Goal: Transaction & Acquisition: Obtain resource

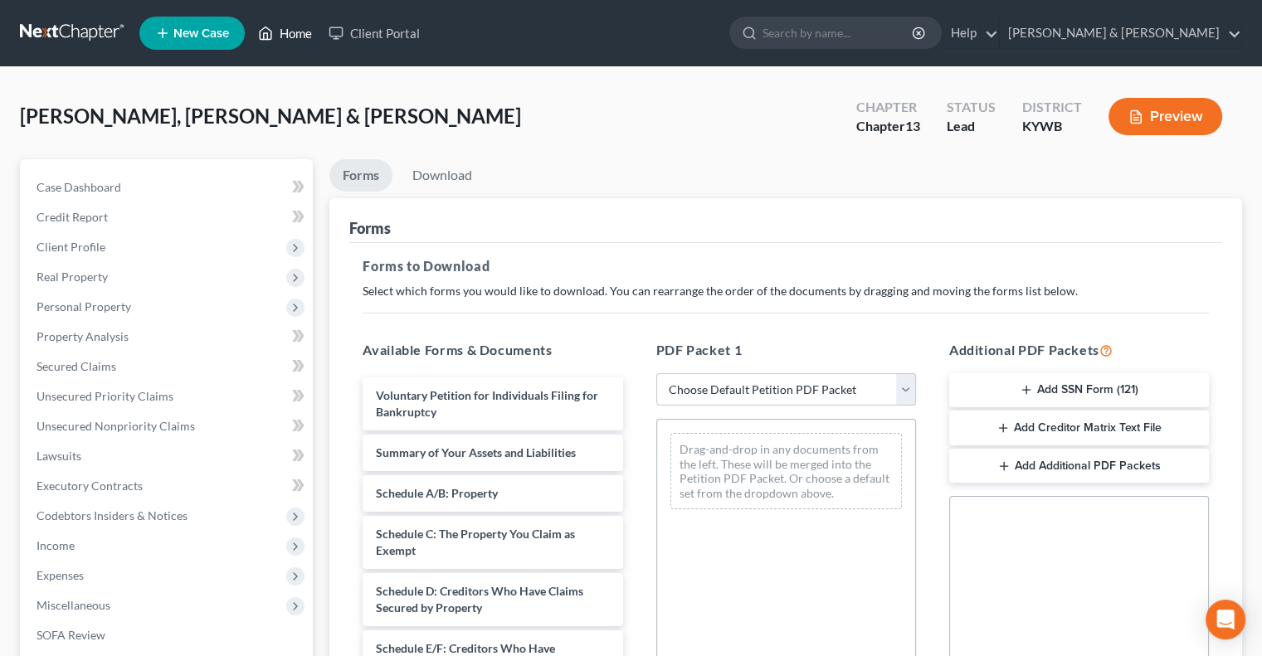
click at [297, 32] on link "Home" at bounding box center [285, 33] width 71 height 30
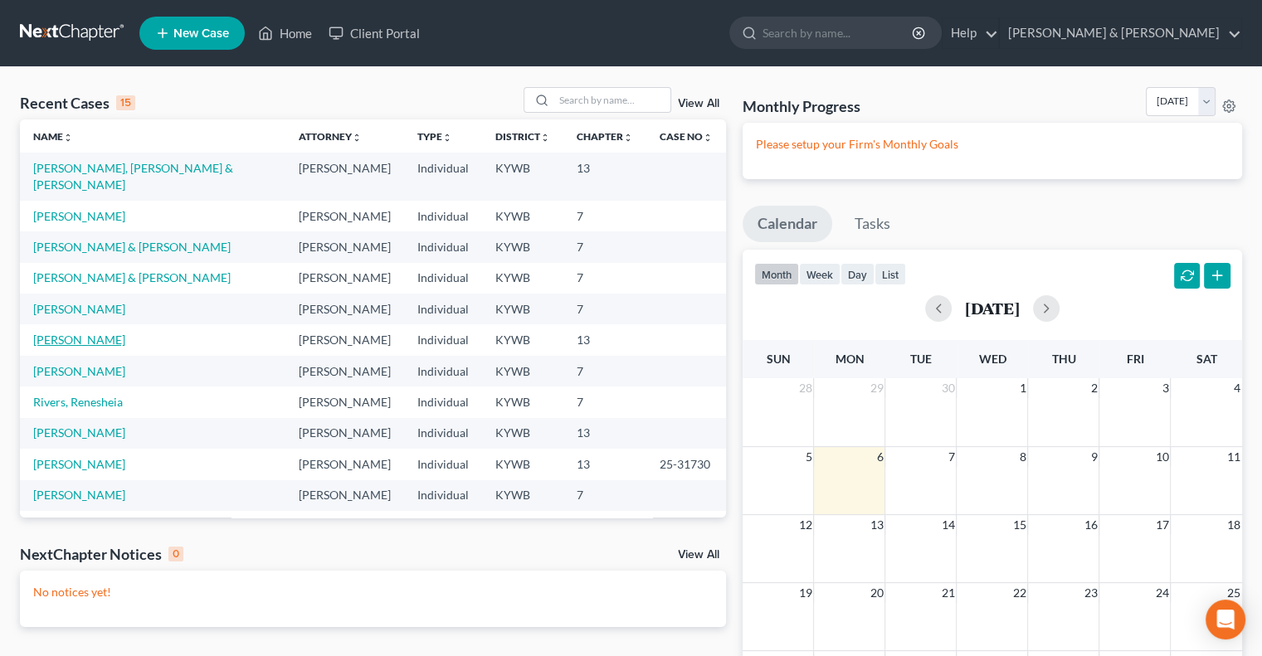
click at [80, 333] on link "[PERSON_NAME]" at bounding box center [79, 340] width 92 height 14
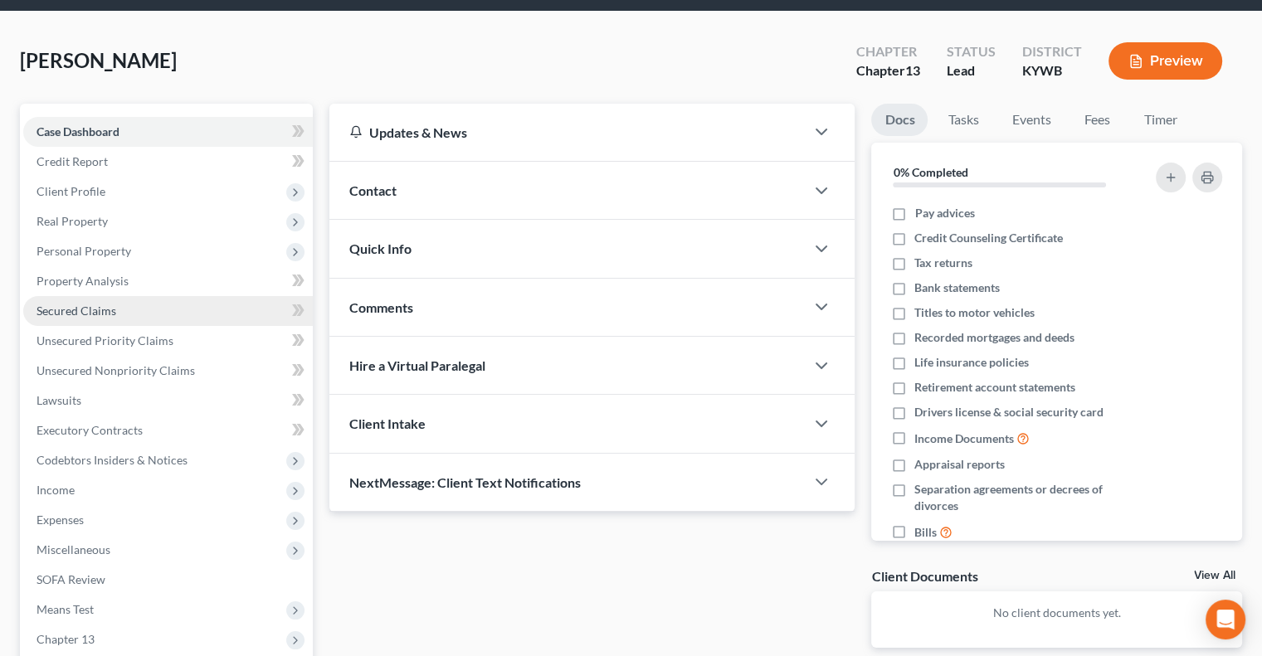
scroll to position [249, 0]
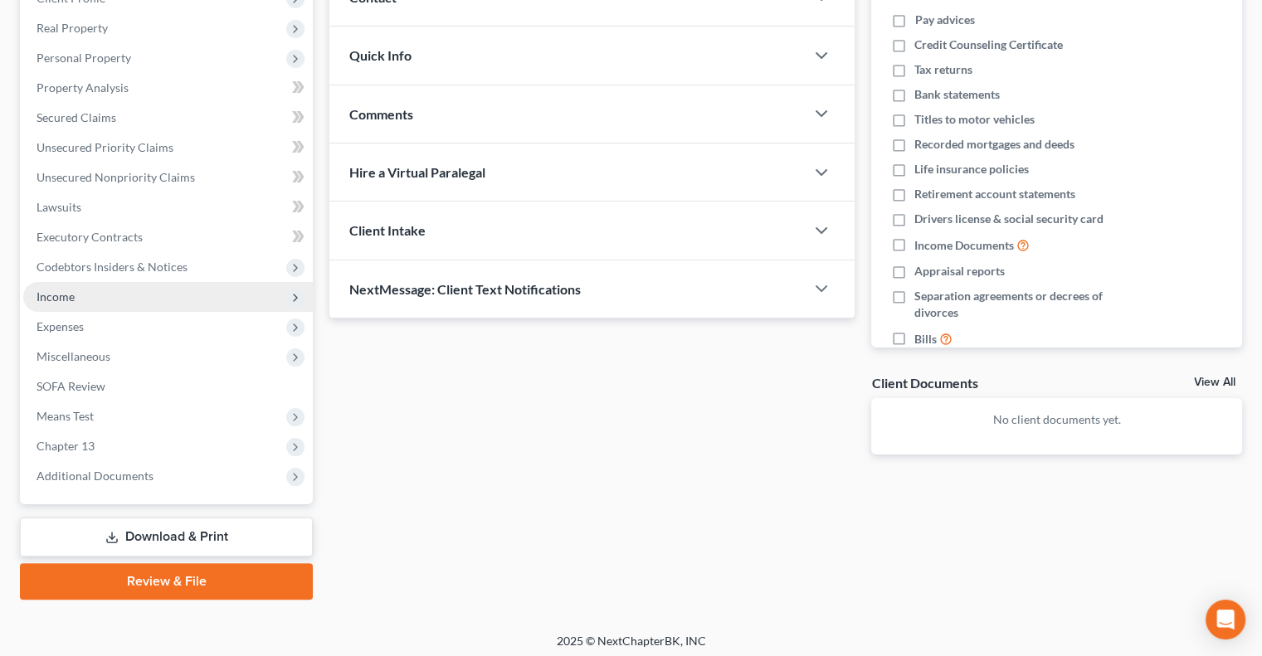
click at [68, 293] on span "Income" at bounding box center [55, 297] width 38 height 14
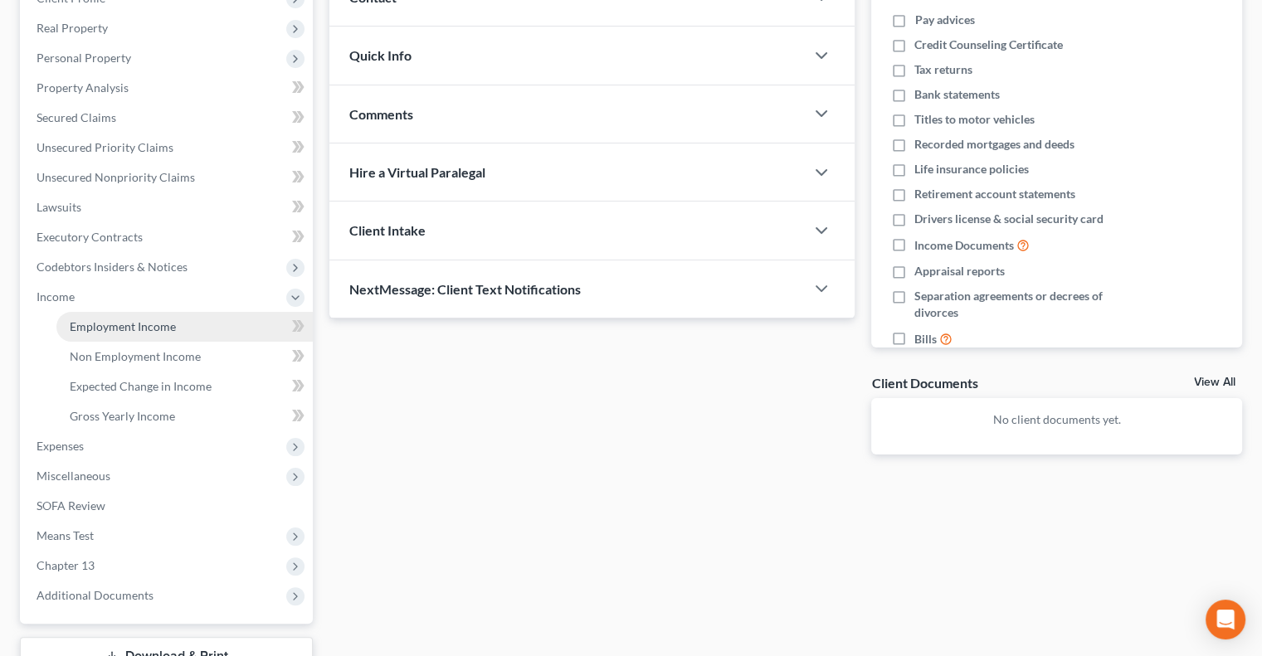
click at [95, 326] on span "Employment Income" at bounding box center [123, 326] width 106 height 14
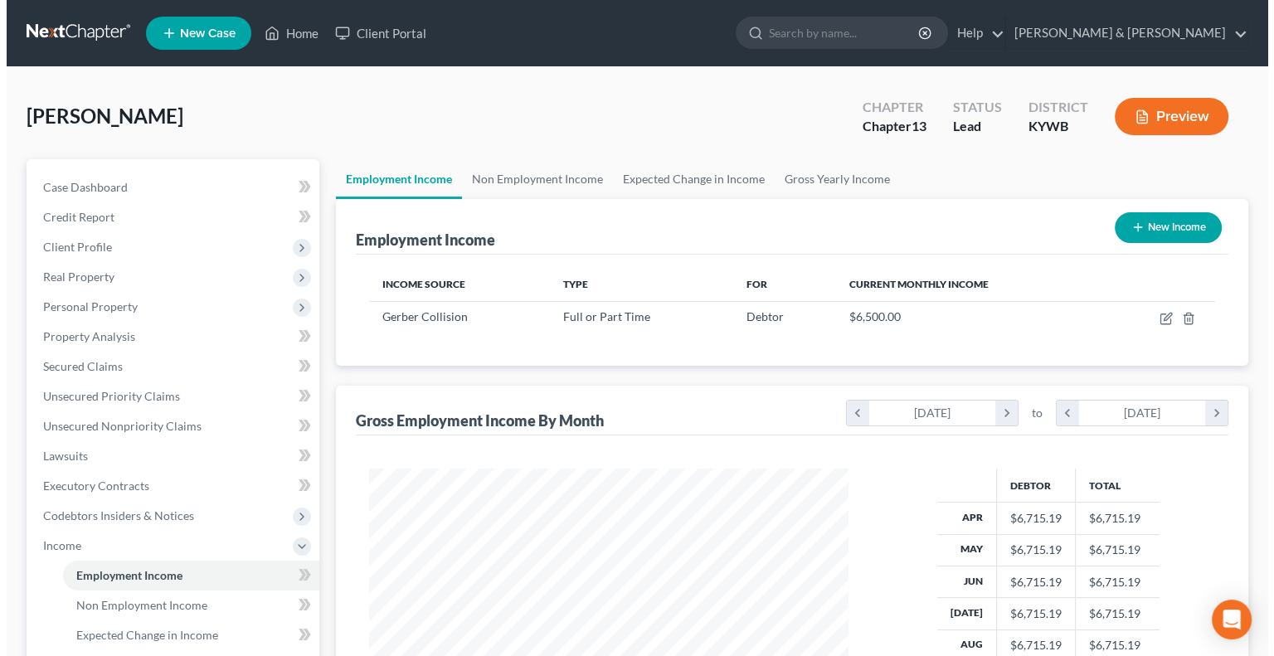
scroll to position [295, 512]
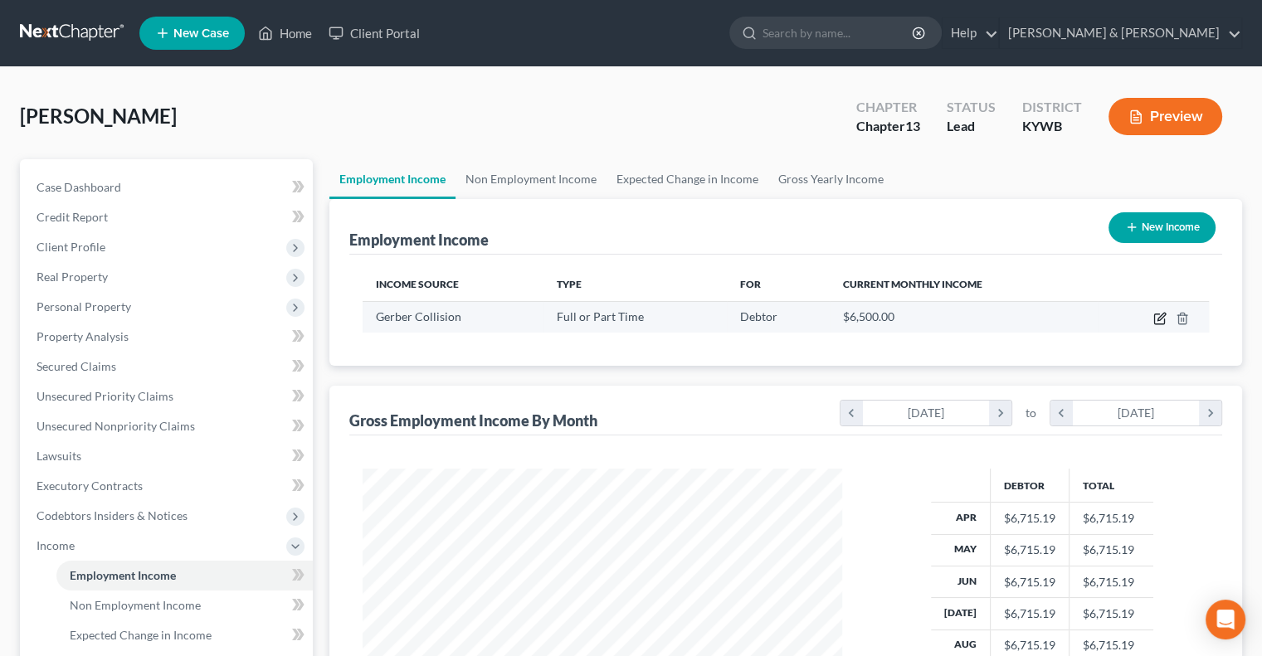
click at [1156, 318] on icon "button" at bounding box center [1159, 318] width 13 height 13
select select "0"
select select "18"
select select "0"
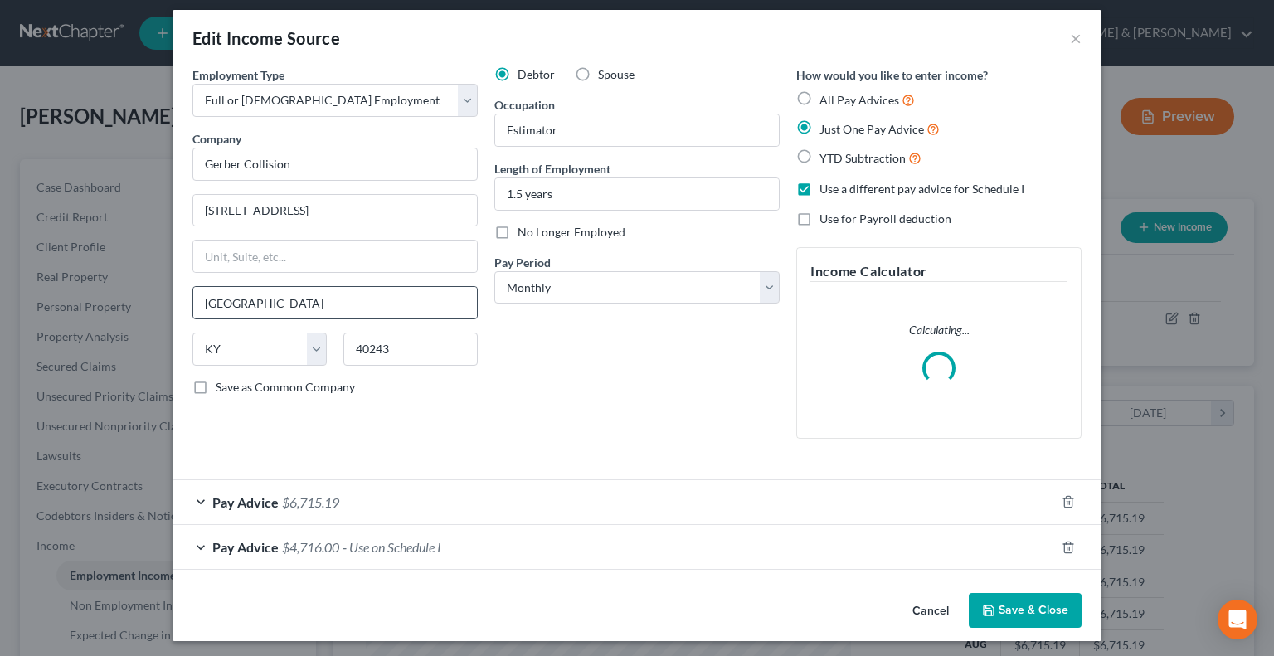
scroll to position [13, 0]
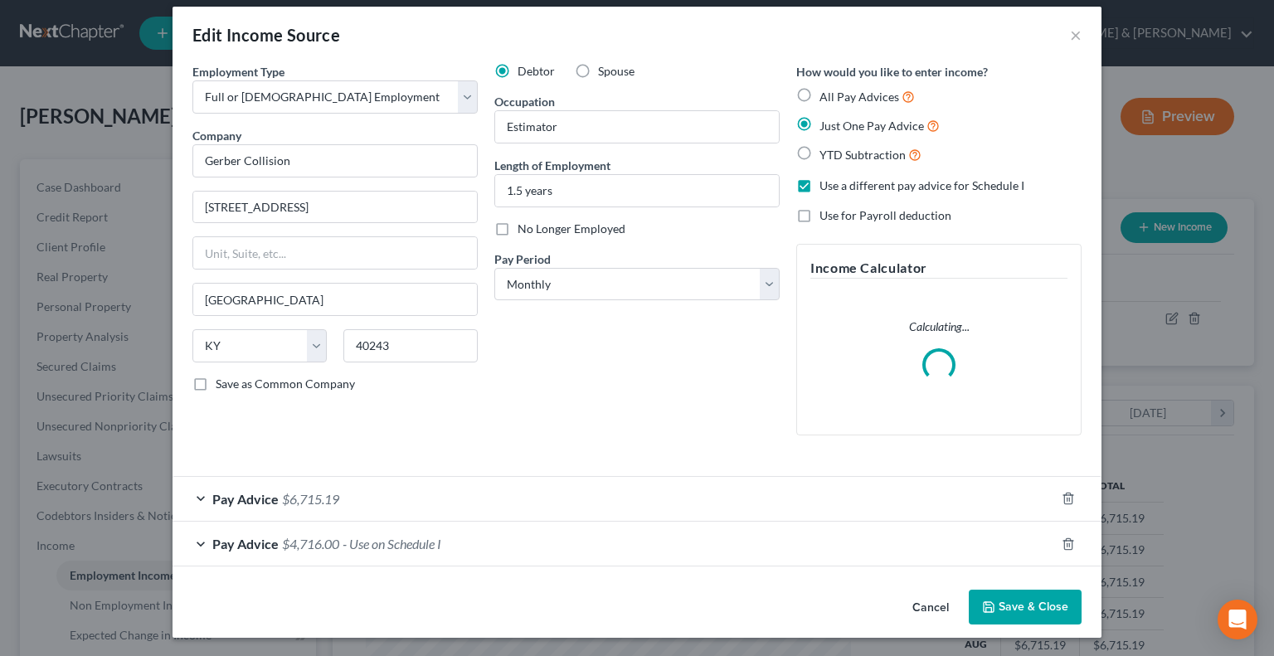
click at [220, 501] on span "Pay Advice" at bounding box center [245, 499] width 66 height 16
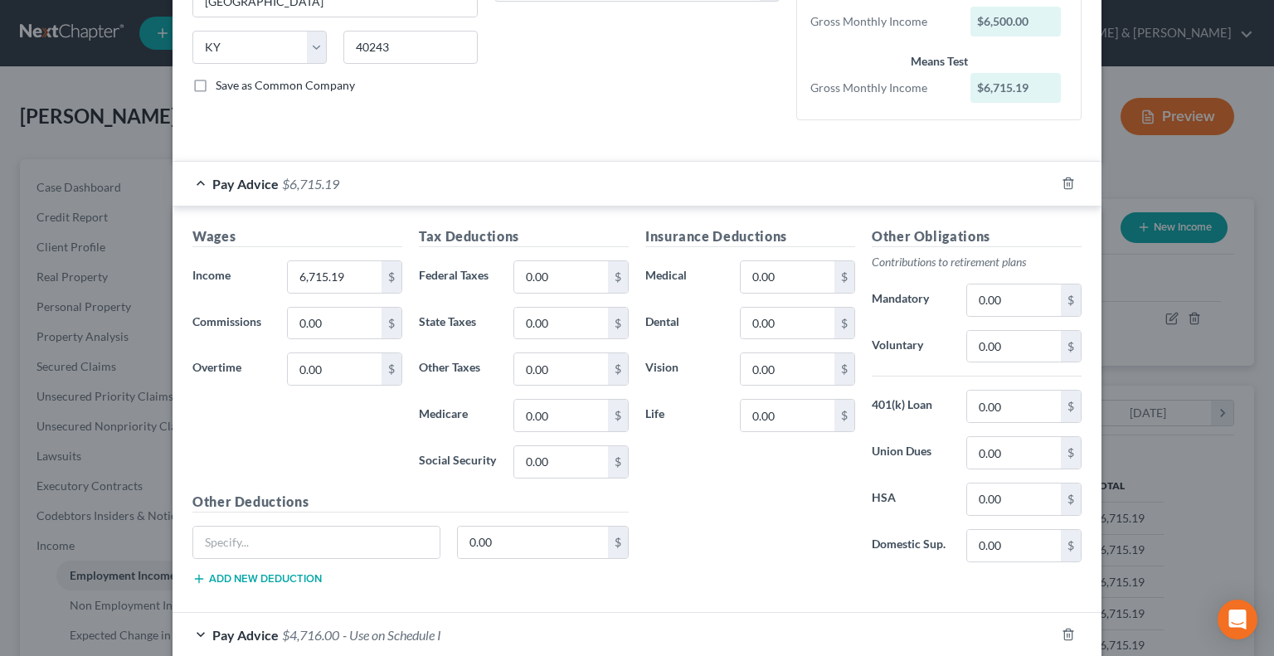
scroll to position [332, 0]
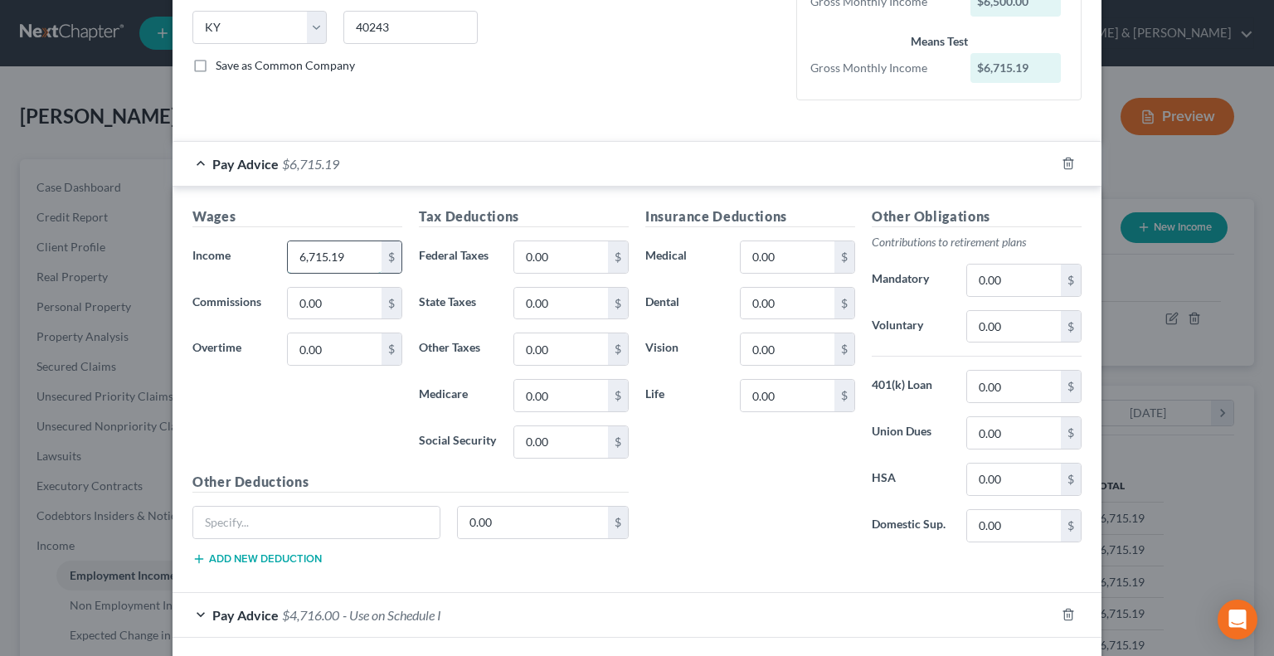
click at [363, 247] on input "6,715.19" at bounding box center [335, 257] width 94 height 32
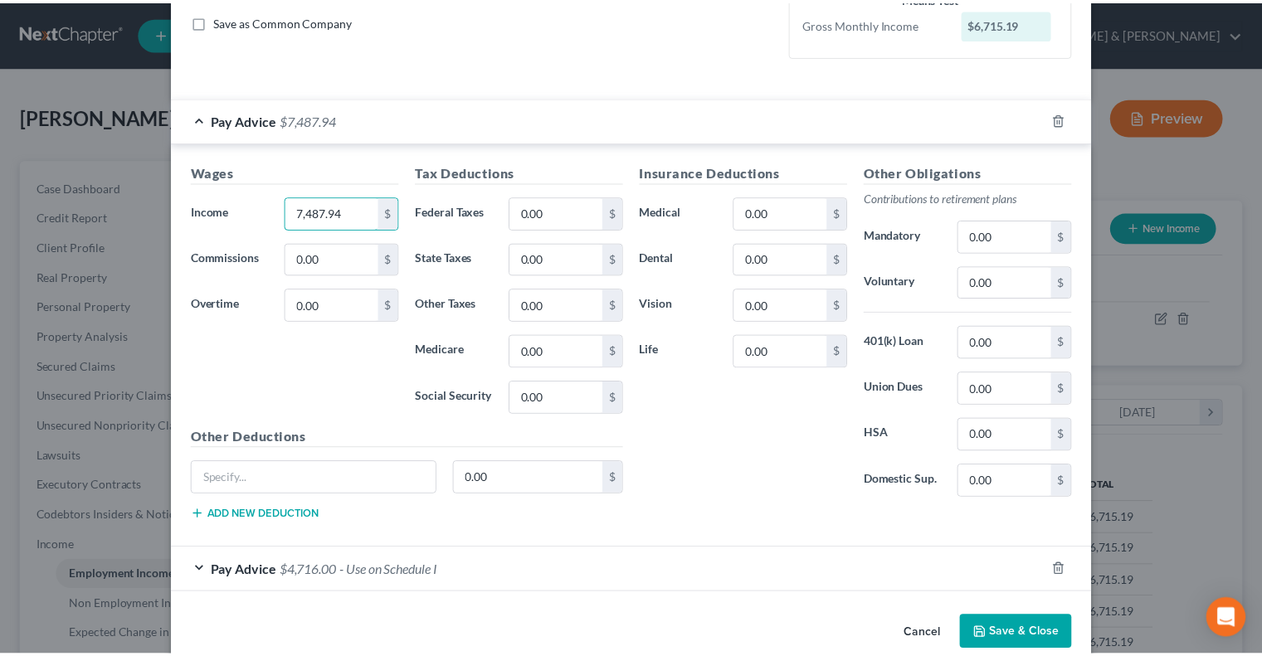
scroll to position [401, 0]
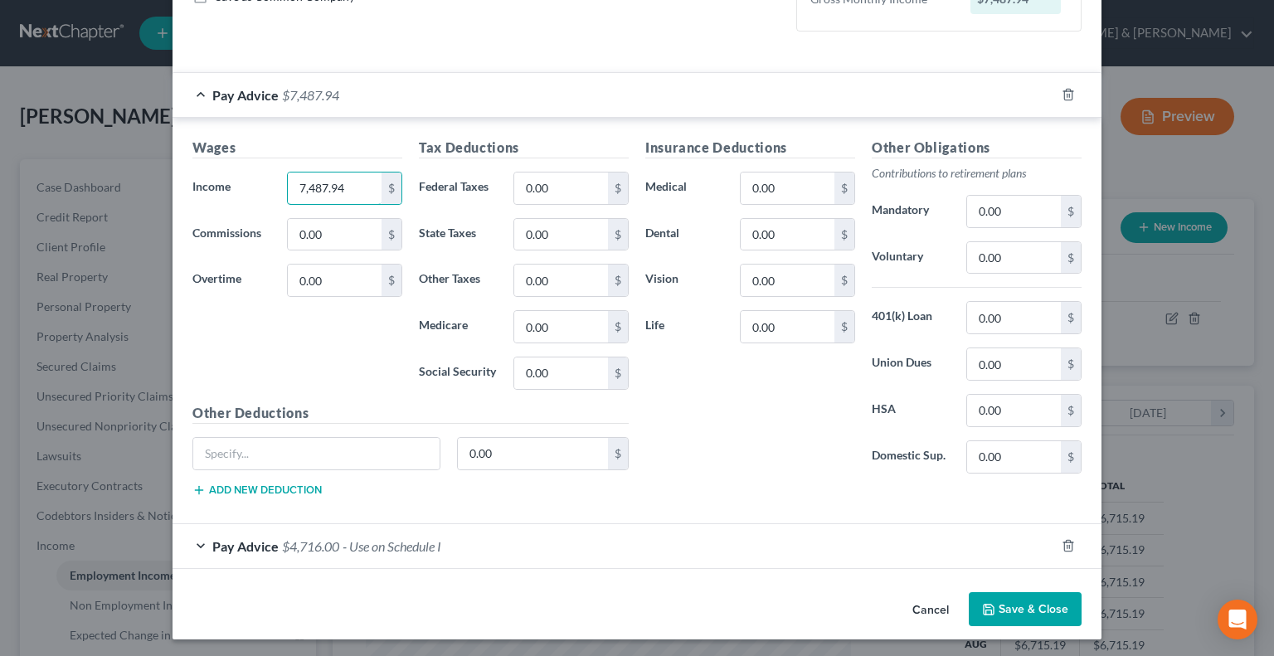
drag, startPoint x: 355, startPoint y: 182, endPoint x: 279, endPoint y: 195, distance: 77.5
click at [279, 197] on div "7,487.94 $" at bounding box center [345, 188] width 132 height 33
type input "7,088.78"
click at [1018, 603] on button "Save & Close" at bounding box center [1025, 609] width 113 height 35
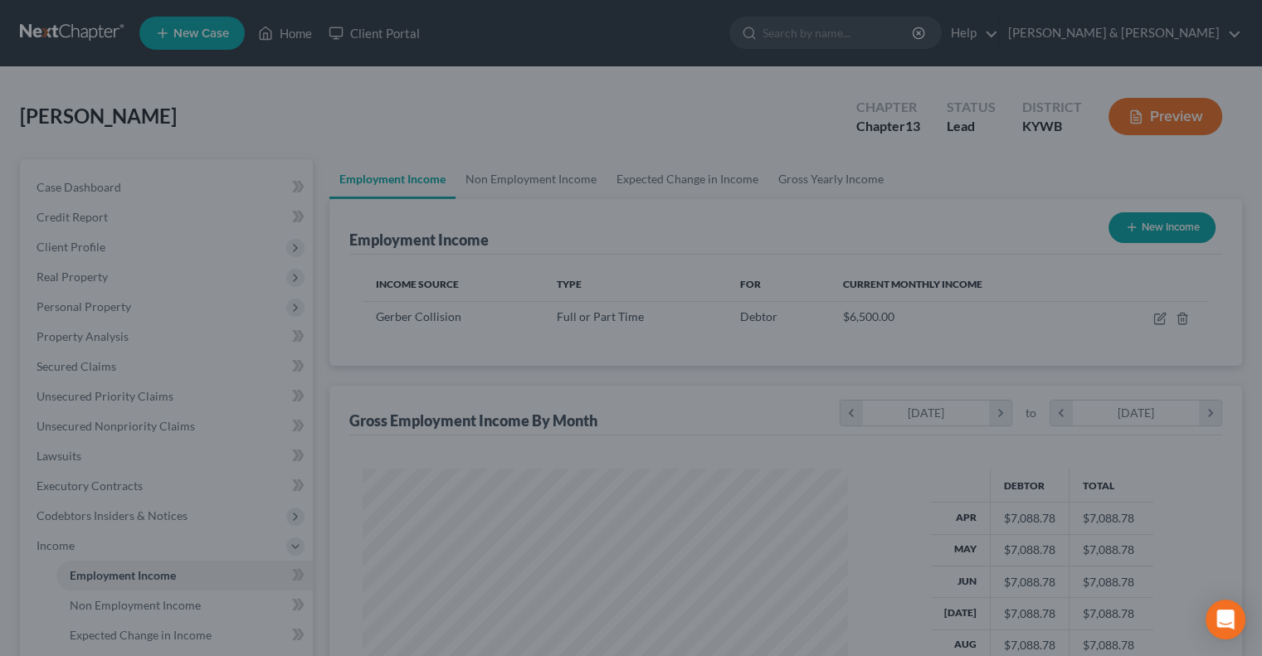
scroll to position [829233, 829015]
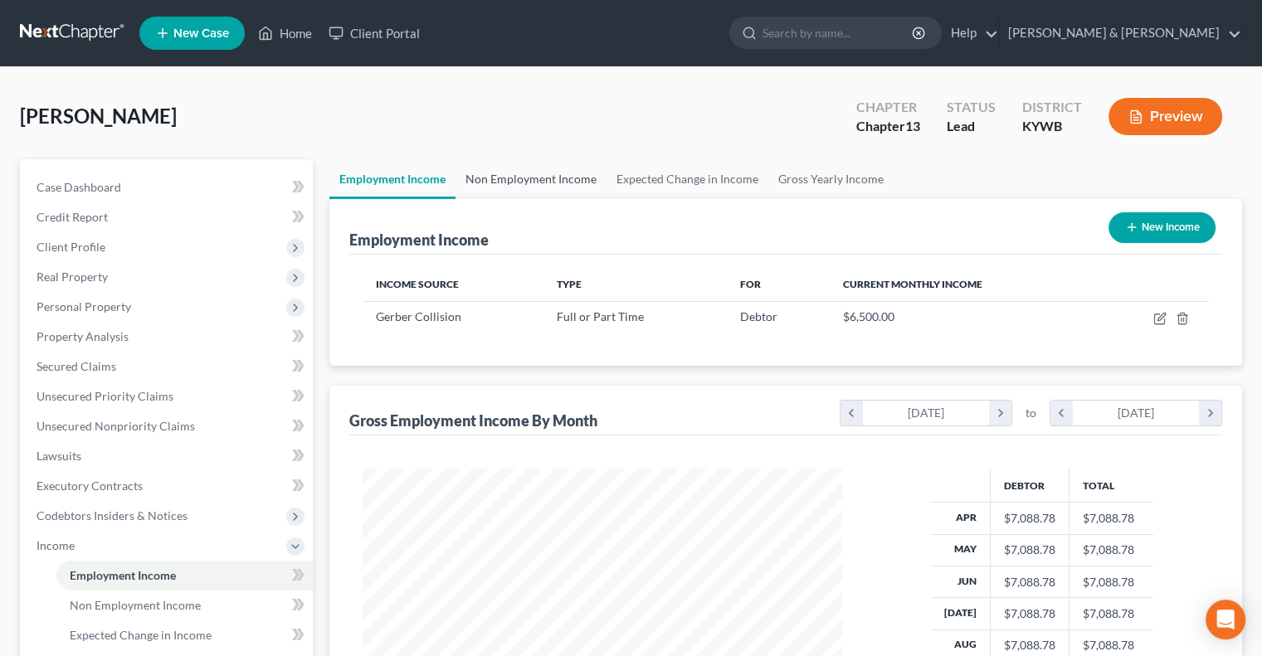
click at [547, 178] on link "Non Employment Income" at bounding box center [530, 179] width 151 height 40
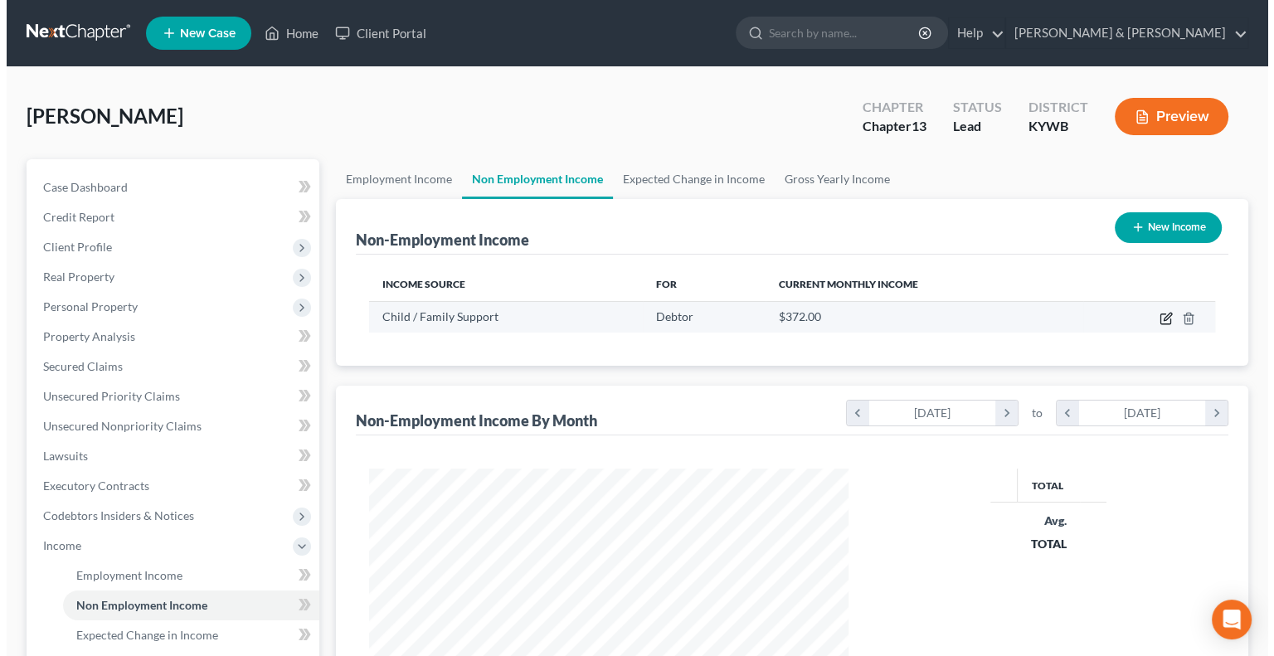
scroll to position [295, 512]
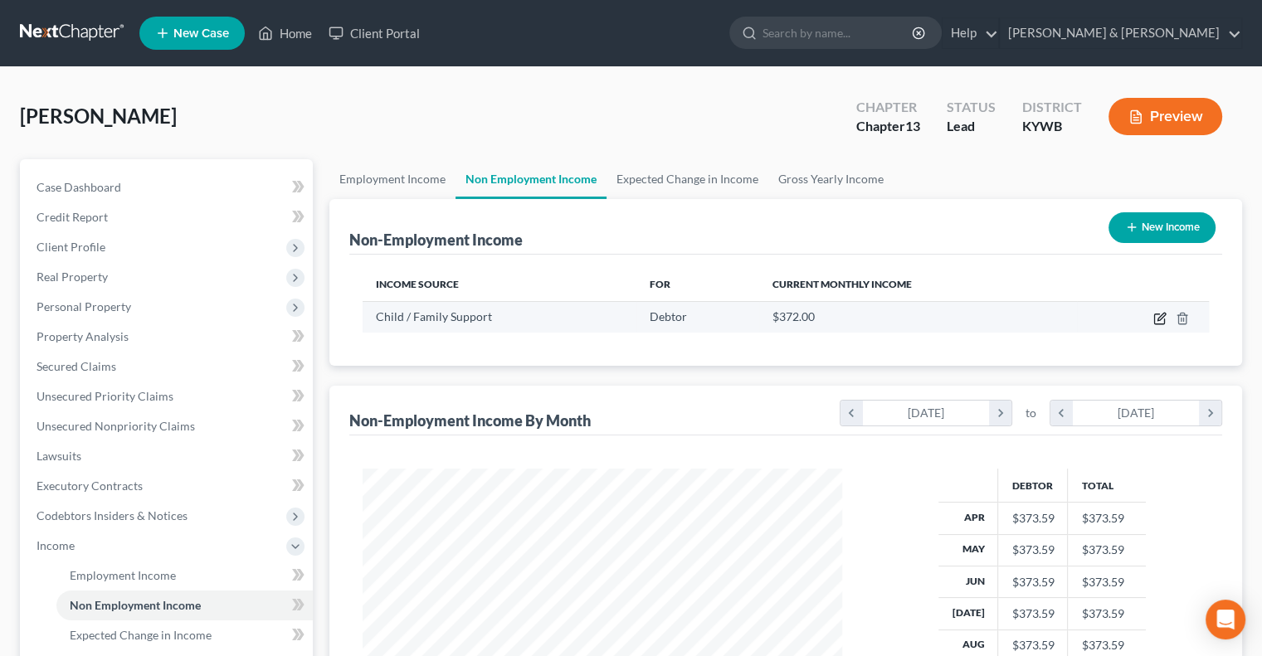
click at [1155, 314] on icon "button" at bounding box center [1159, 319] width 10 height 10
select select "7"
select select "0"
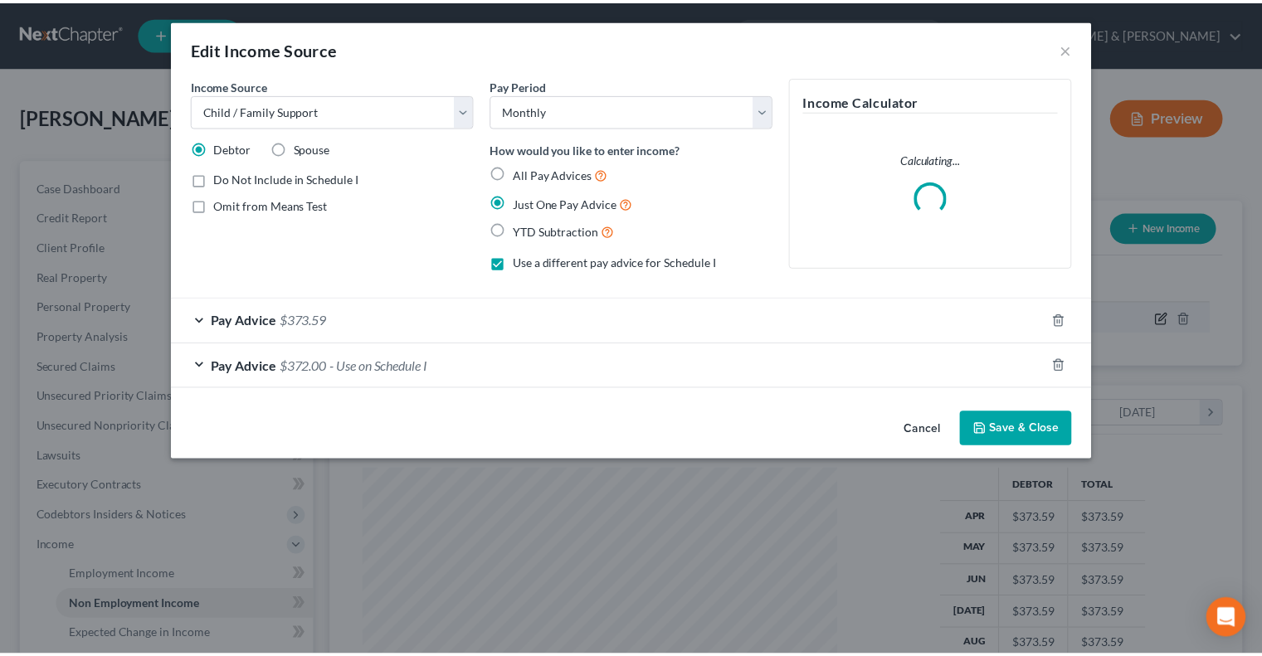
scroll to position [295, 518]
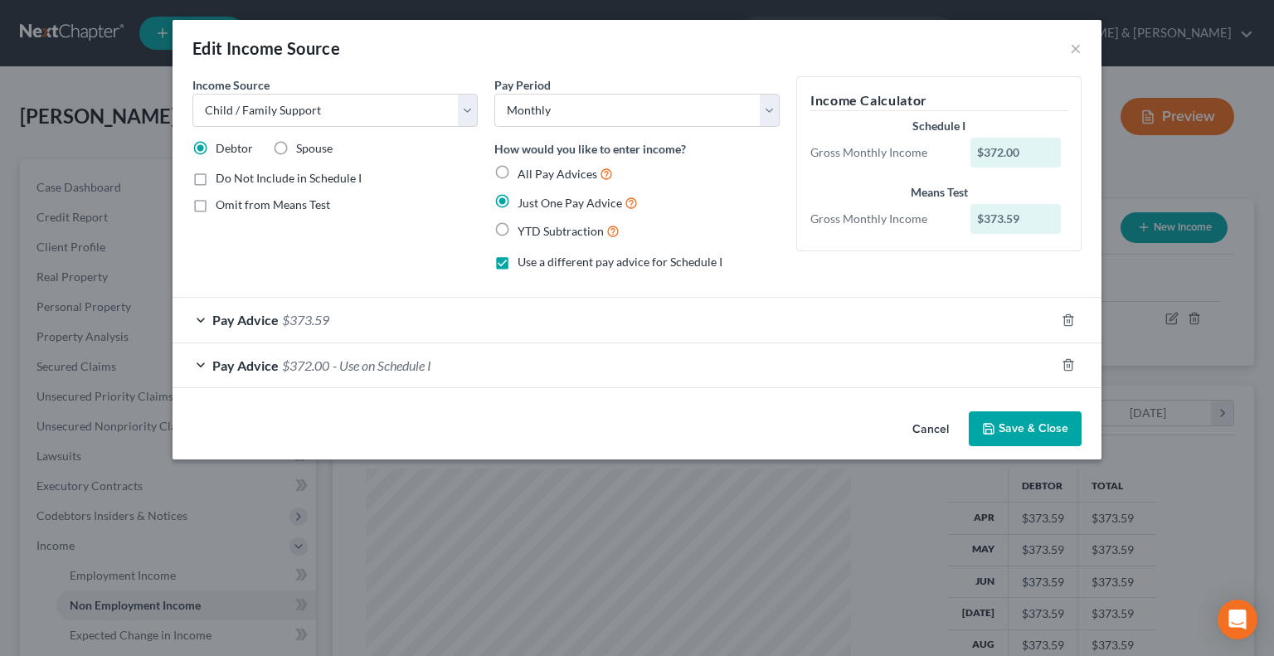
click at [265, 322] on span "Pay Advice" at bounding box center [245, 320] width 66 height 16
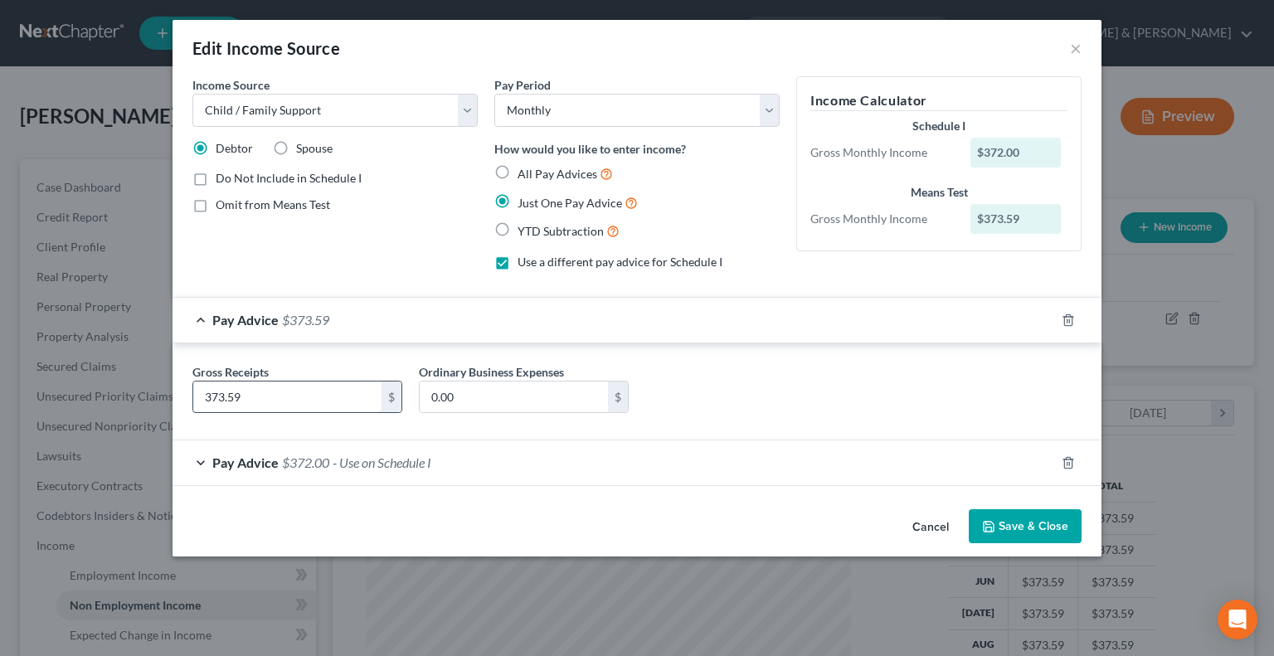
click at [279, 387] on input "373.59" at bounding box center [287, 398] width 188 height 32
type input "359.32"
click at [1023, 527] on button "Save & Close" at bounding box center [1025, 526] width 113 height 35
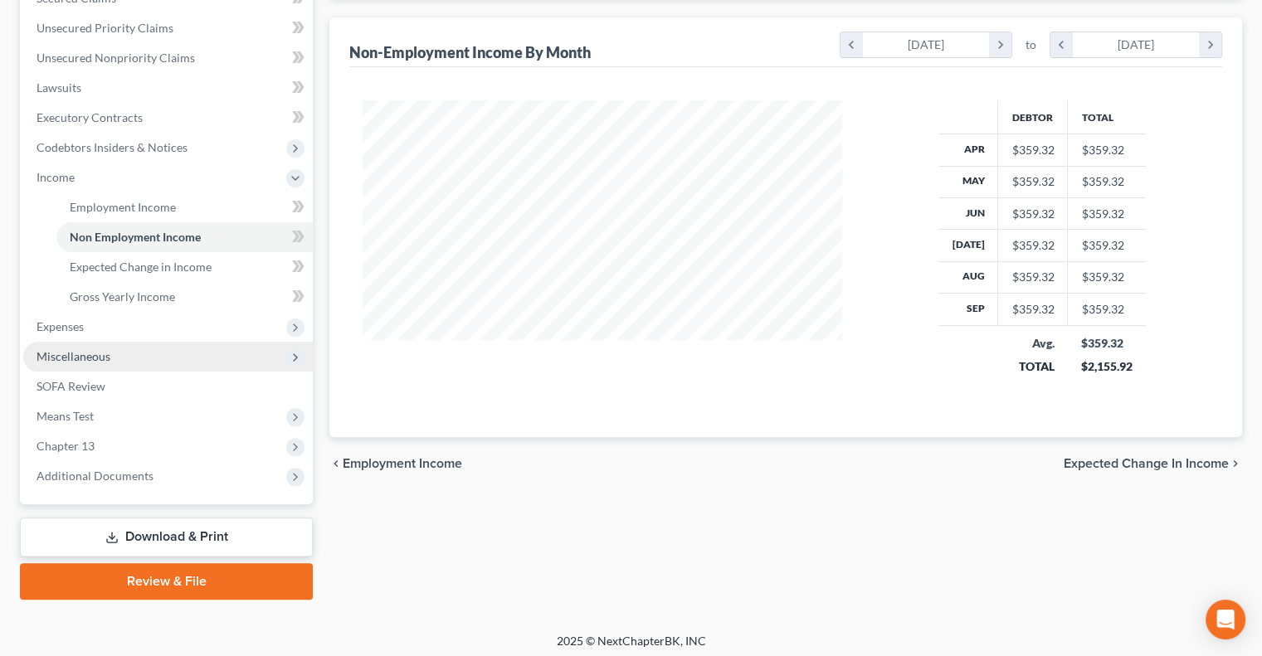
scroll to position [373, 0]
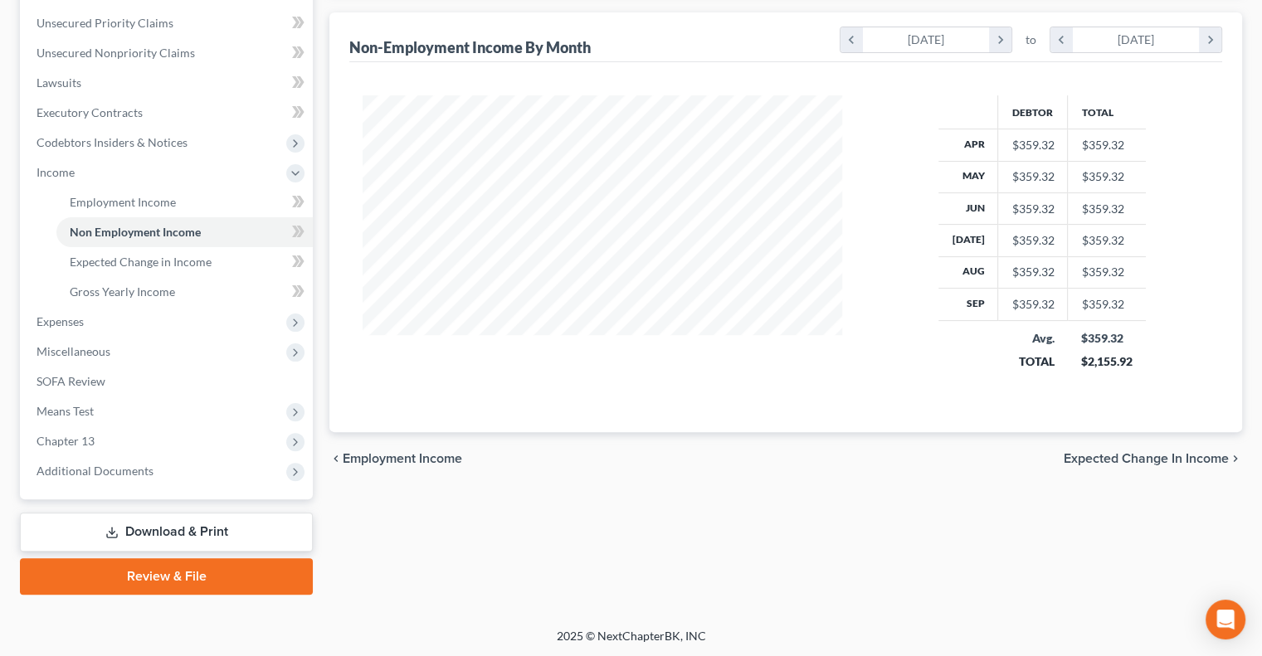
click at [188, 526] on link "Download & Print" at bounding box center [166, 532] width 293 height 39
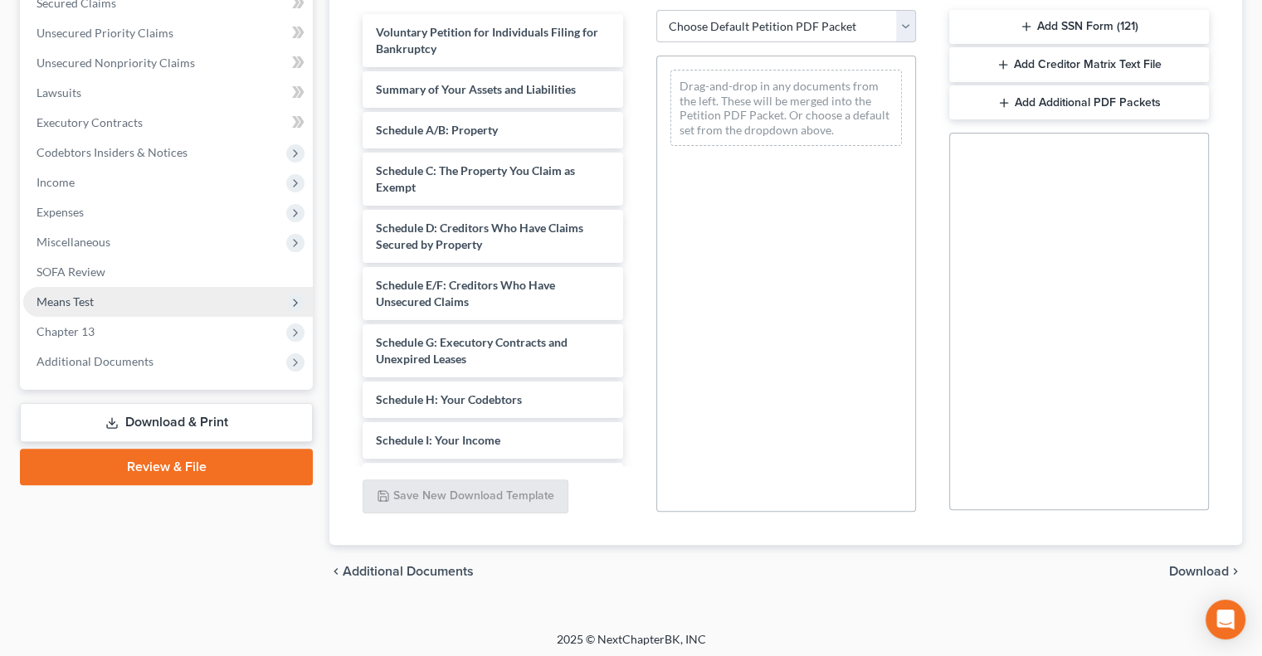
scroll to position [367, 0]
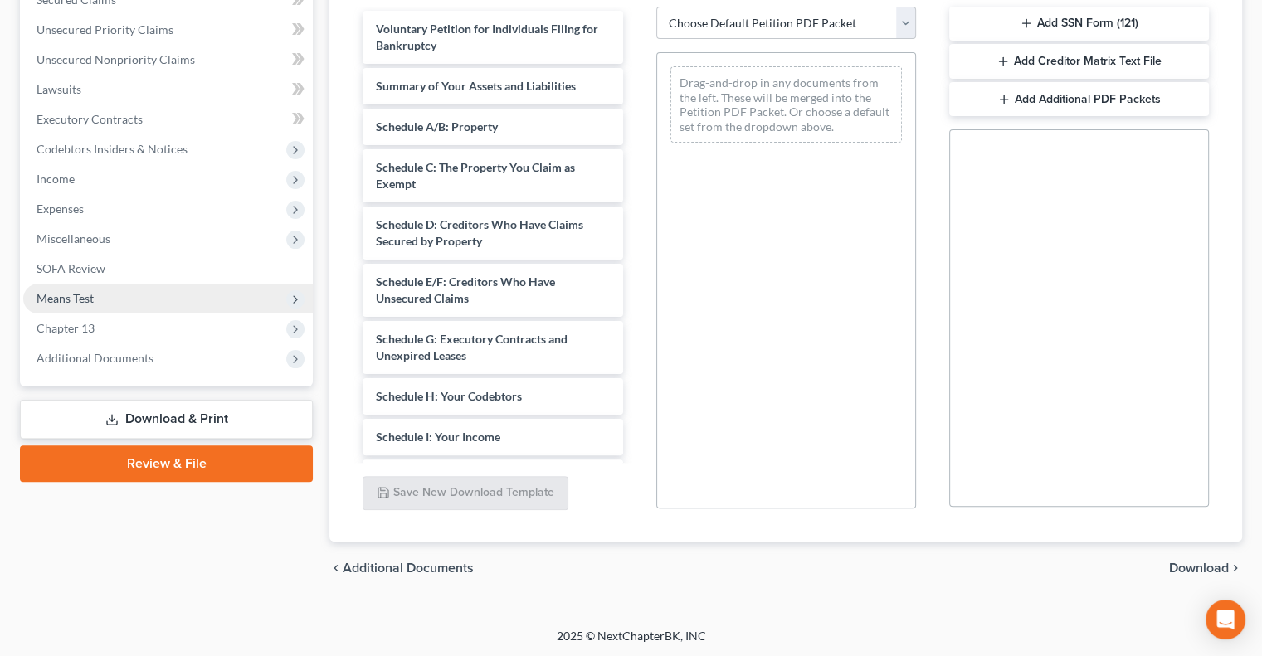
click at [89, 294] on span "Means Test" at bounding box center [64, 298] width 57 height 14
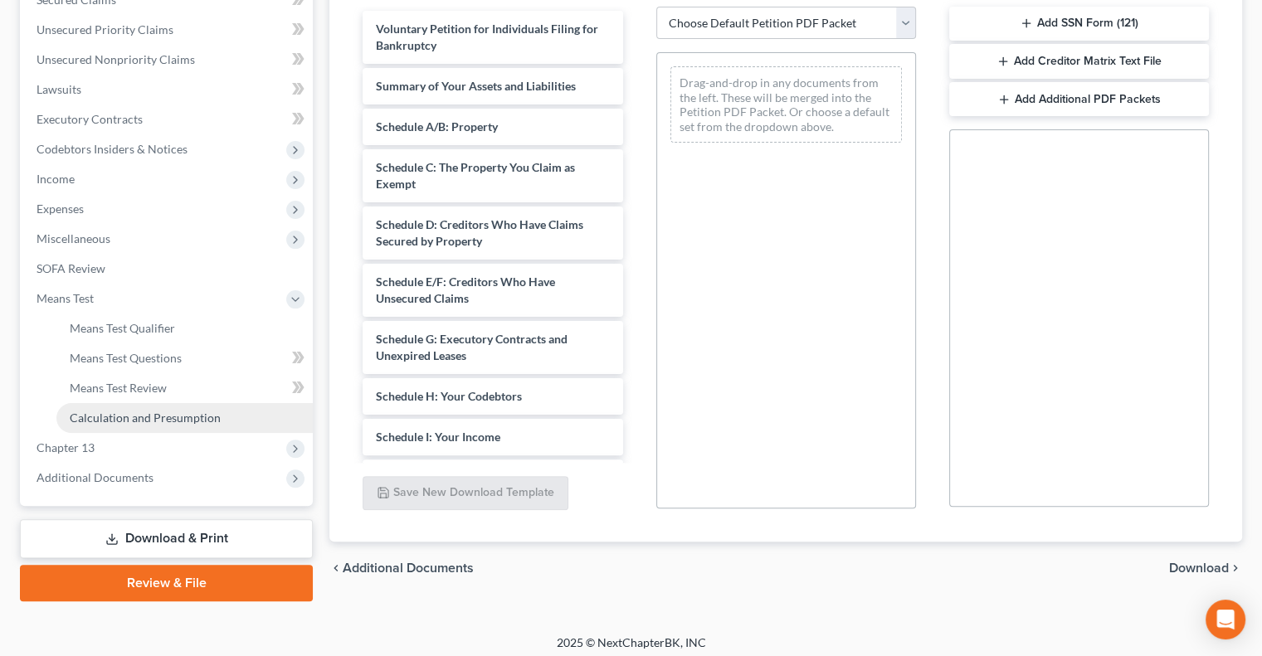
click at [163, 411] on span "Calculation and Presumption" at bounding box center [145, 418] width 151 height 14
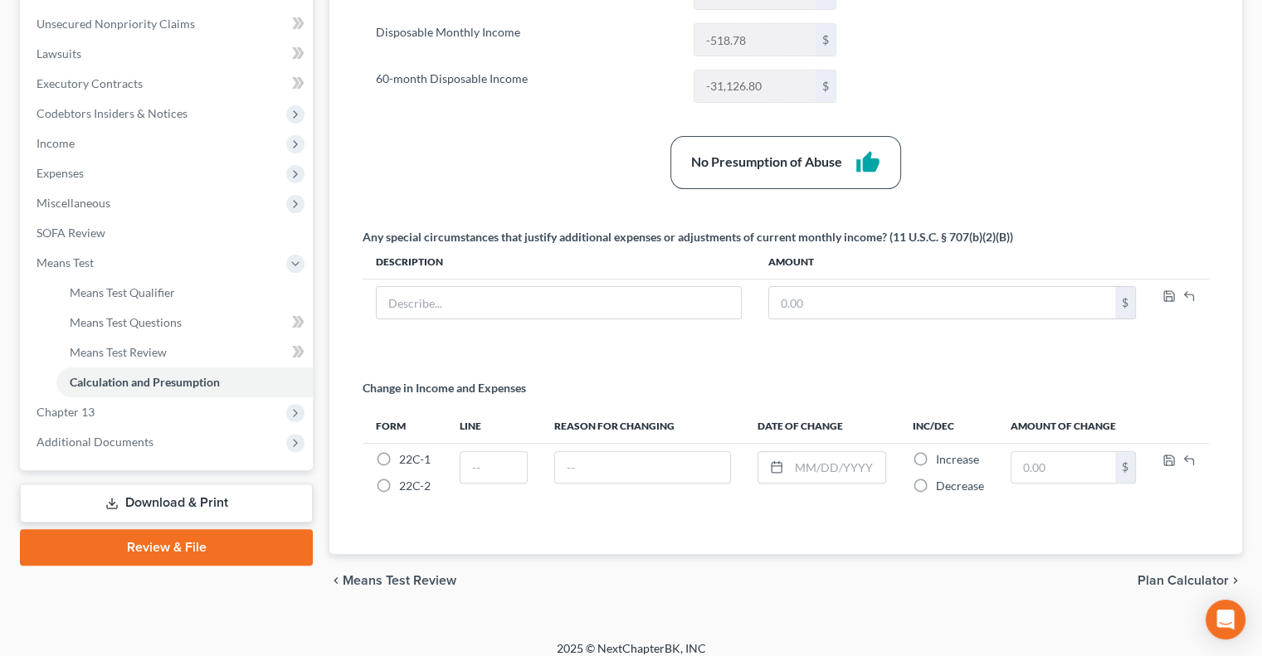
scroll to position [413, 0]
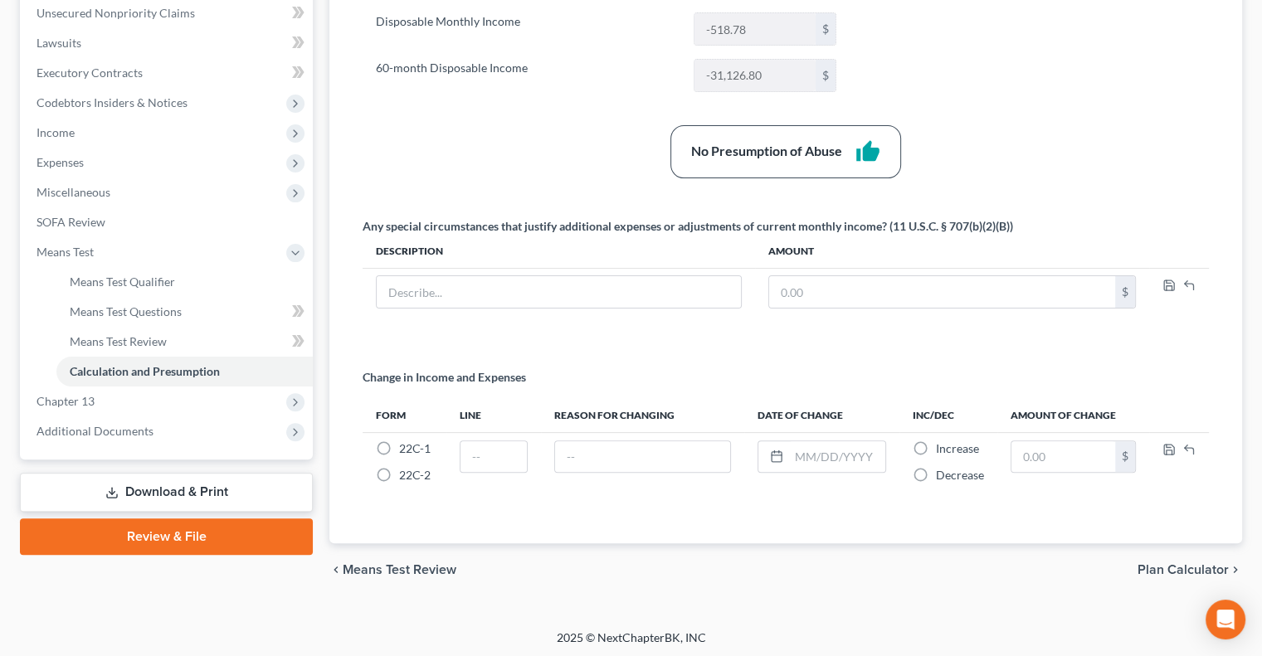
click at [241, 496] on link "Download & Print" at bounding box center [166, 492] width 293 height 39
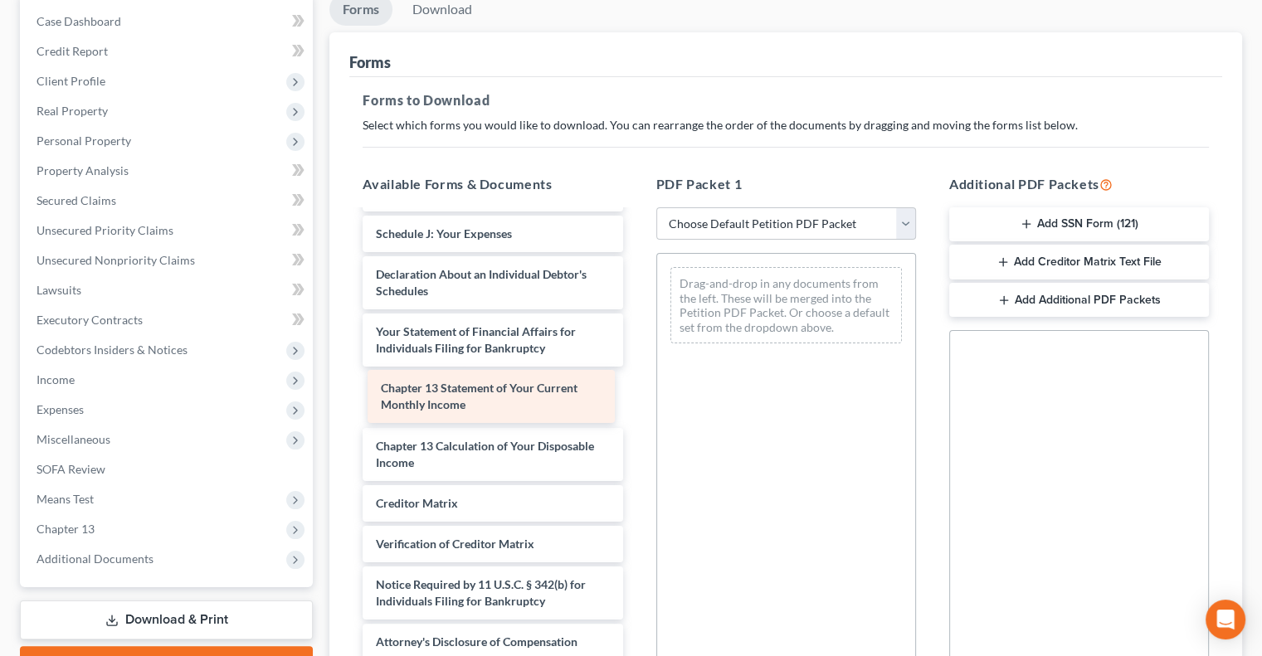
scroll to position [388, 0]
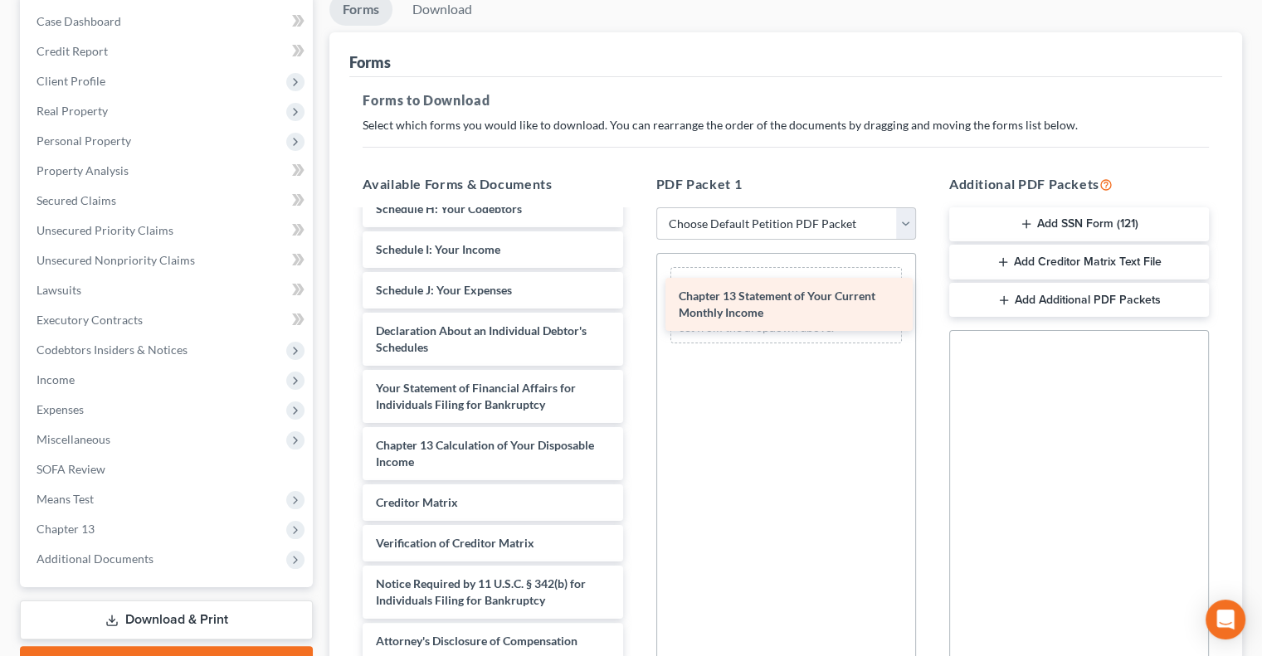
drag, startPoint x: 547, startPoint y: 399, endPoint x: 850, endPoint y: 308, distance: 316.2
click at [635, 308] on div "Chapter 13 Statement of Your Current Monthly Income Voluntary Petition for Indi…" at bounding box center [492, 241] width 286 height 836
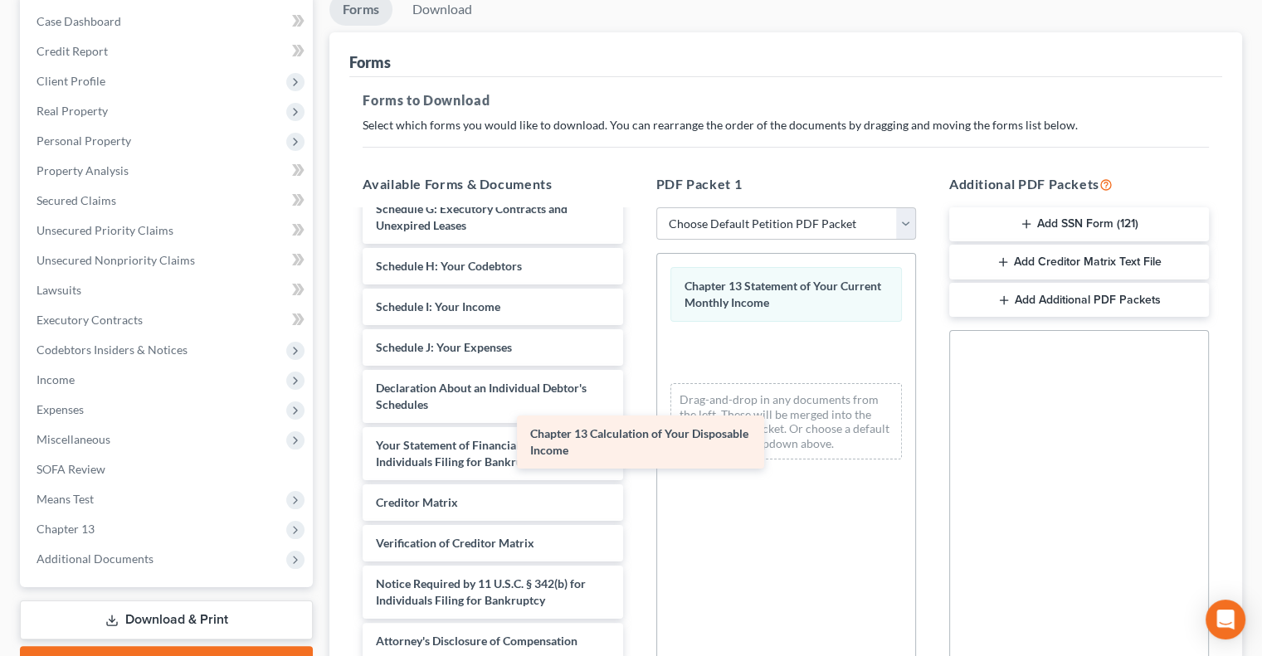
scroll to position [330, 0]
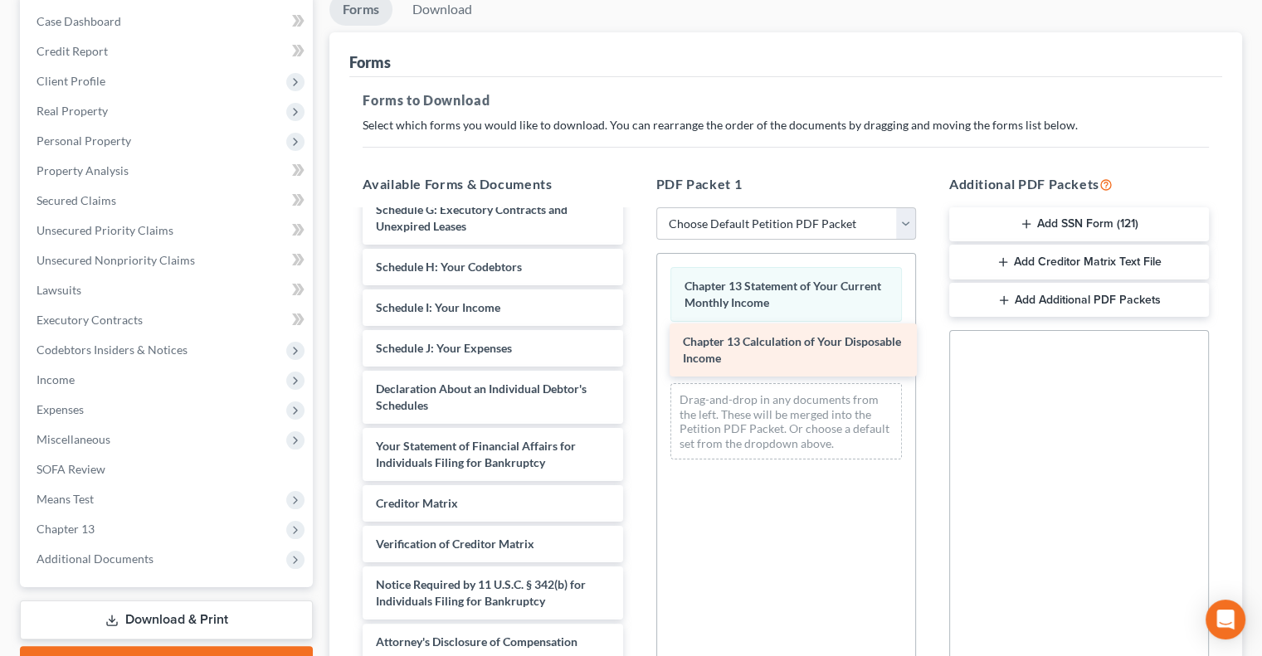
drag, startPoint x: 544, startPoint y: 444, endPoint x: 851, endPoint y: 342, distance: 323.4
click at [635, 342] on div "Chapter 13 Calculation of Your Disposable Income Voluntary Petition for Individ…" at bounding box center [492, 270] width 286 height 779
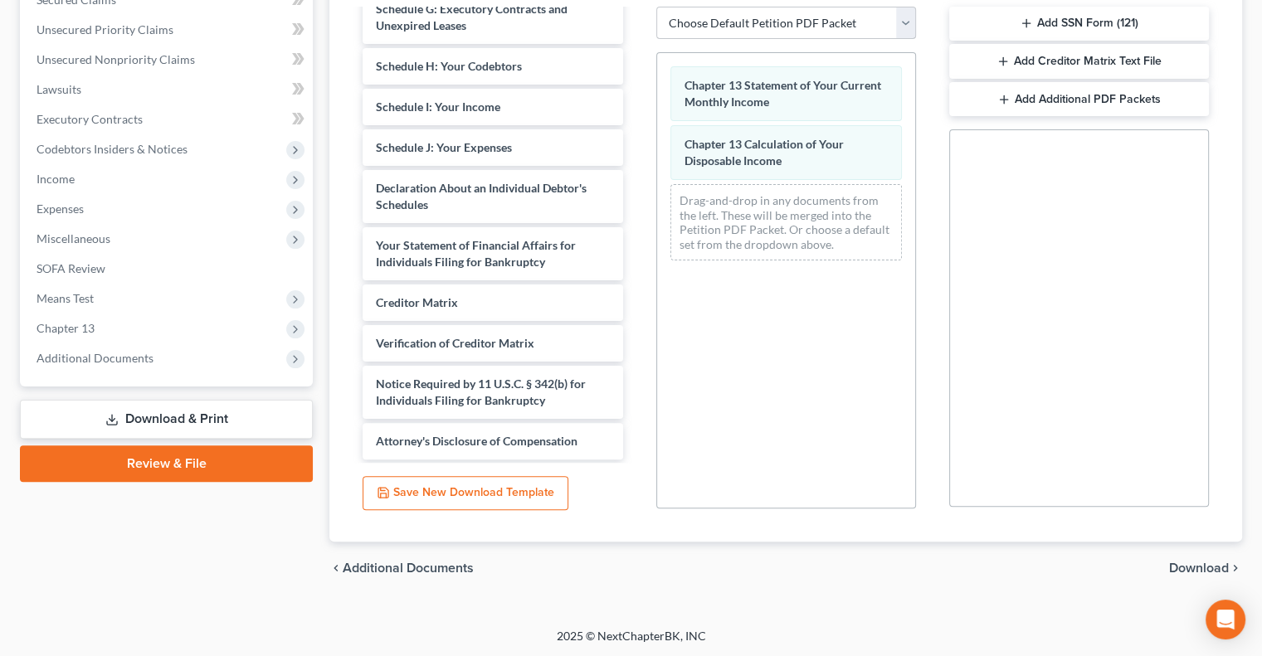
scroll to position [0, 0]
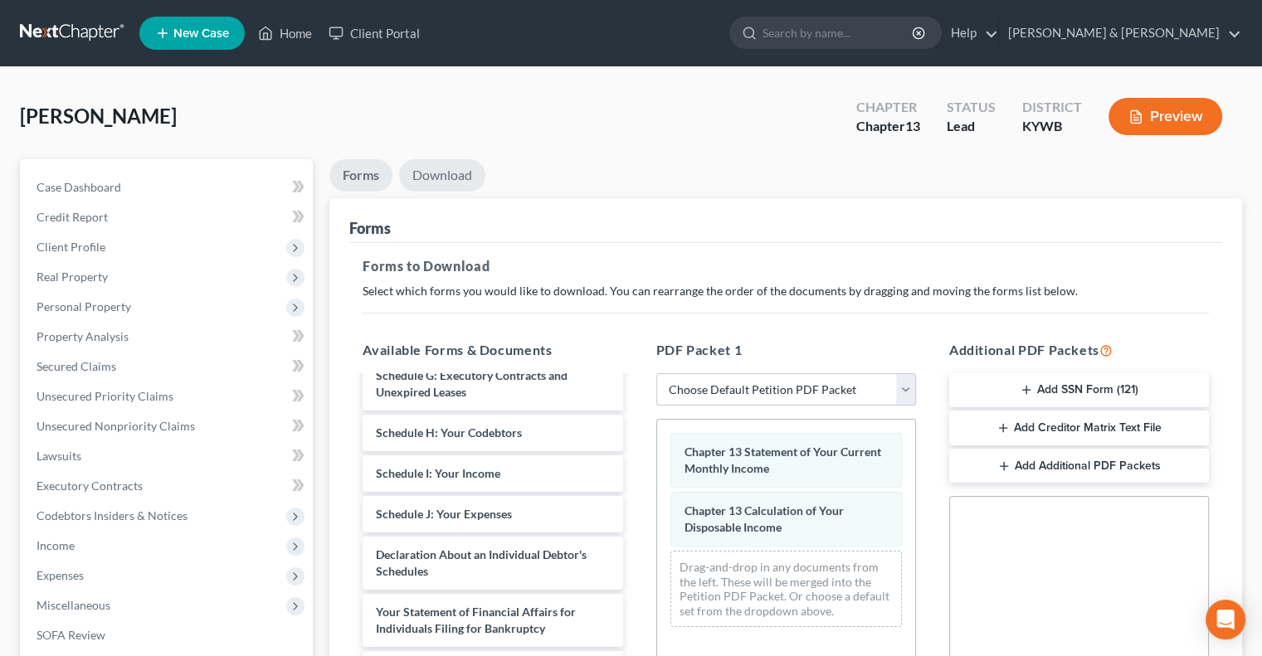
click at [465, 176] on link "Download" at bounding box center [442, 175] width 86 height 32
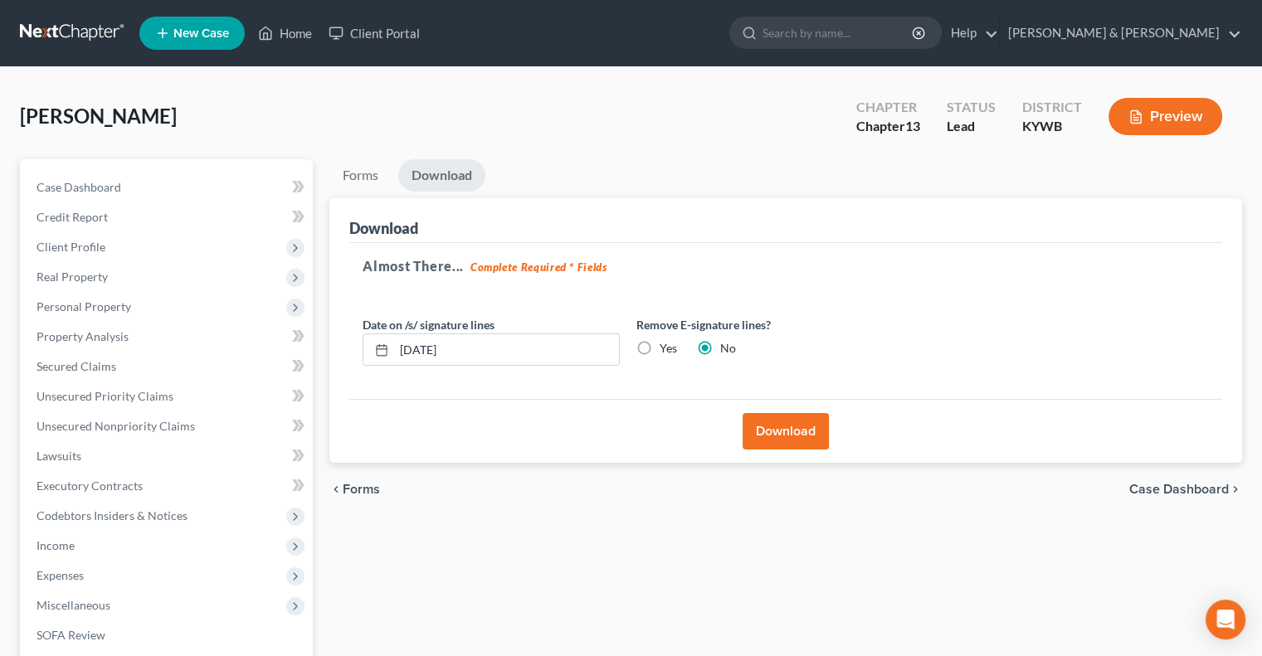
click at [659, 345] on label "Yes" at bounding box center [667, 348] width 17 height 17
click at [666, 345] on input "Yes" at bounding box center [671, 345] width 11 height 11
radio input "true"
radio input "false"
drag, startPoint x: 498, startPoint y: 347, endPoint x: 355, endPoint y: 352, distance: 142.8
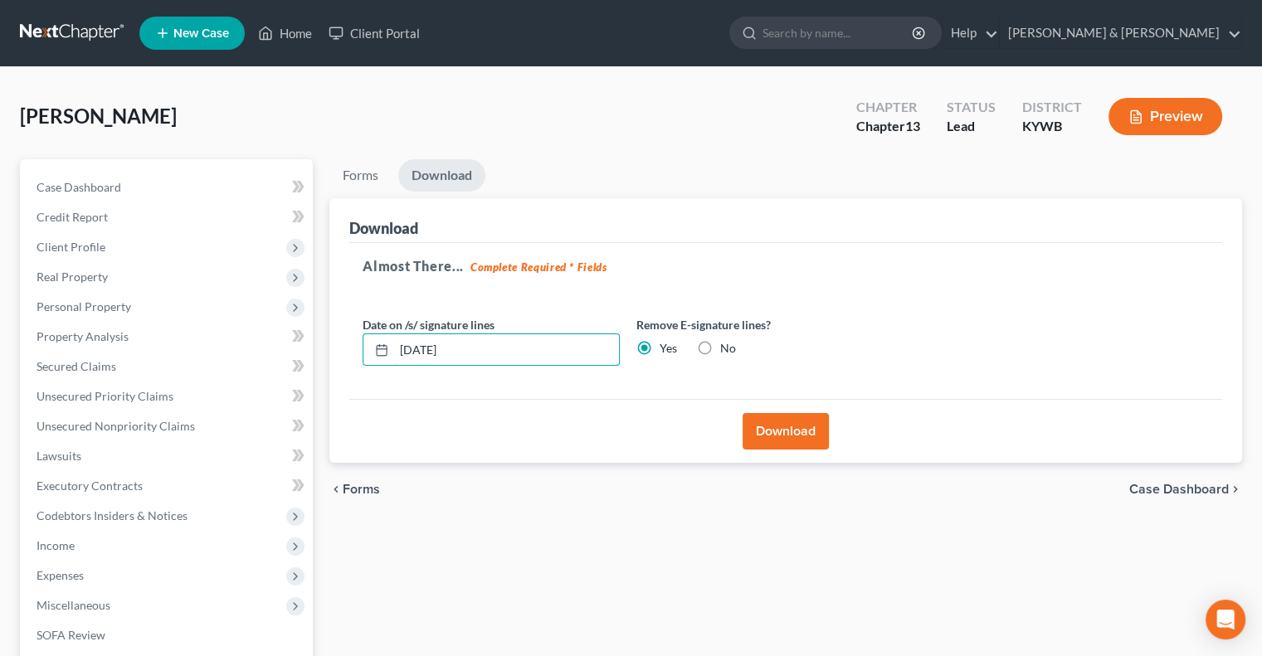
click at [355, 352] on div "Date on /s/ signature lines [DATE]" at bounding box center [491, 341] width 274 height 51
click at [809, 417] on button "Download" at bounding box center [785, 431] width 86 height 36
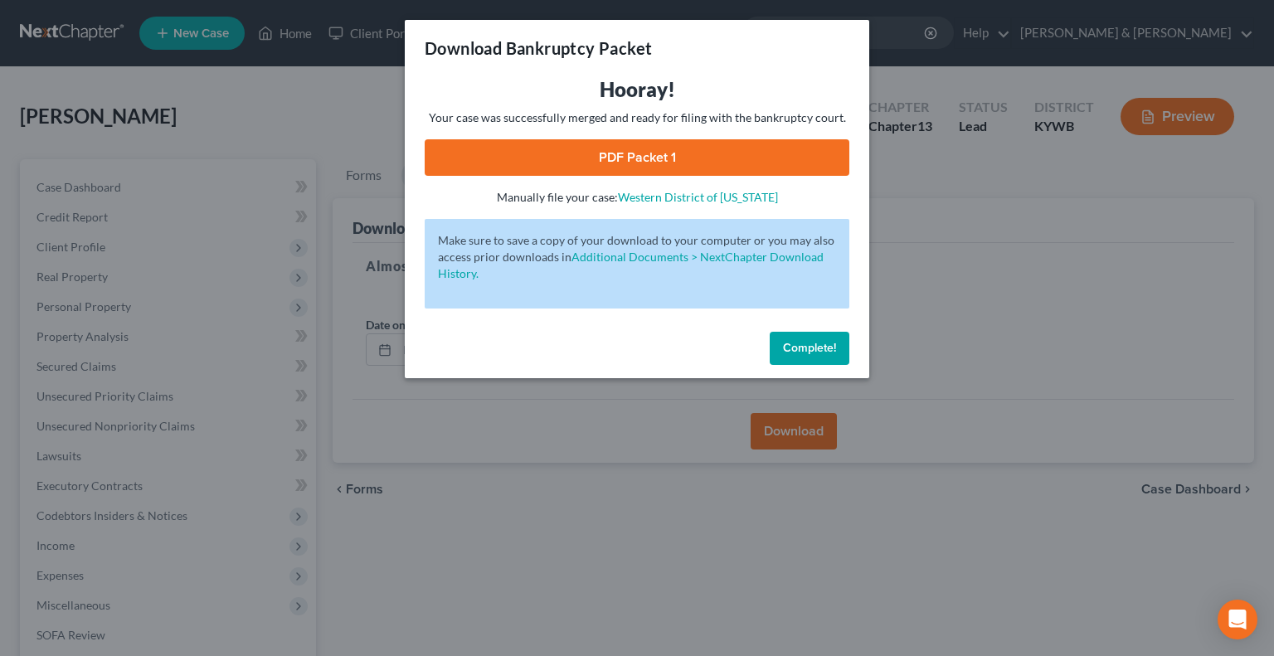
click at [660, 160] on link "PDF Packet 1" at bounding box center [637, 157] width 425 height 36
drag, startPoint x: 814, startPoint y: 341, endPoint x: 856, endPoint y: 123, distance: 222.2
click at [814, 338] on button "Complete!" at bounding box center [810, 348] width 80 height 33
